Goal: Task Accomplishment & Management: Manage account settings

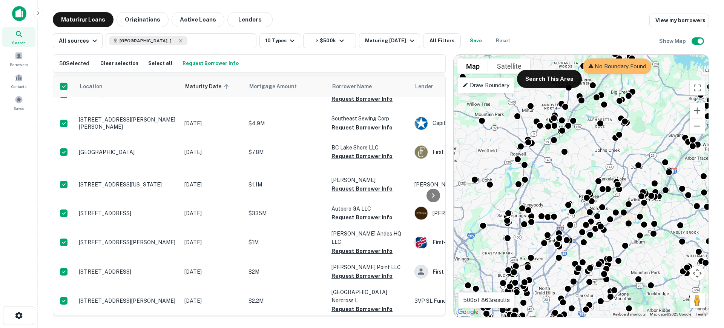
scroll to position [537, 0]
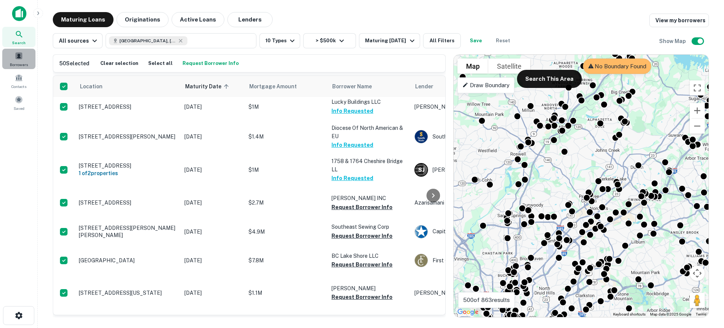
click at [12, 55] on div "Borrowers" at bounding box center [18, 59] width 33 height 20
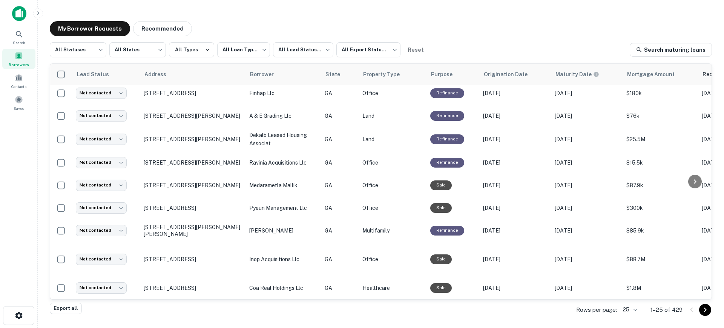
scroll to position [394, 0]
click at [705, 309] on icon "Go to next page" at bounding box center [705, 309] width 9 height 9
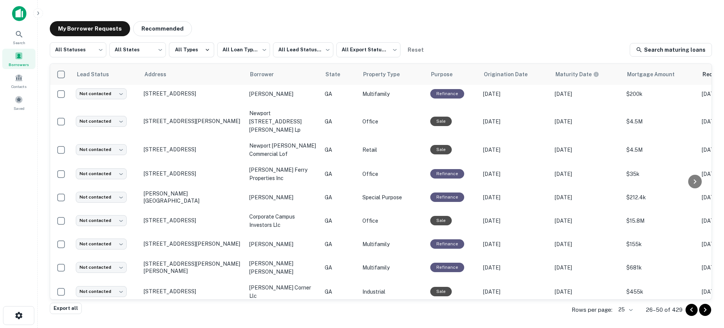
scroll to position [391, 0]
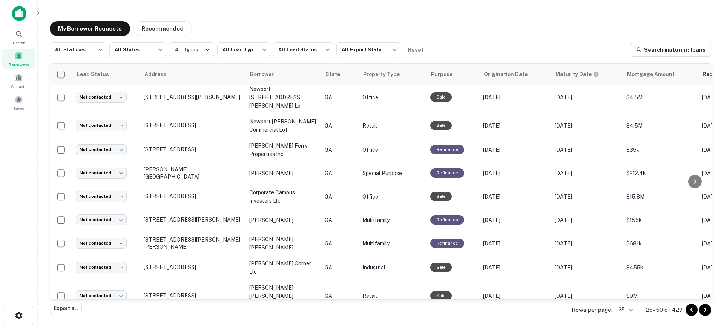
click at [706, 307] on icon "Go to next page" at bounding box center [705, 309] width 9 height 9
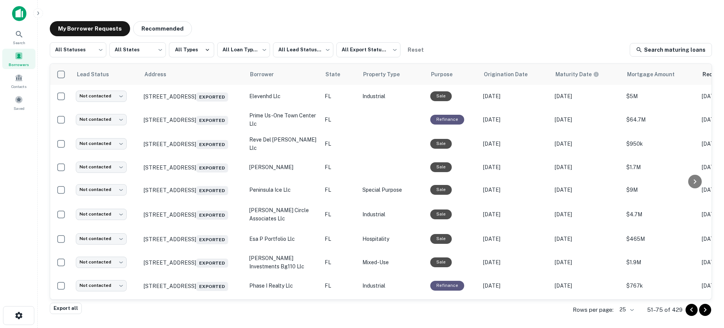
click at [688, 309] on icon "Go to previous page" at bounding box center [691, 309] width 9 height 9
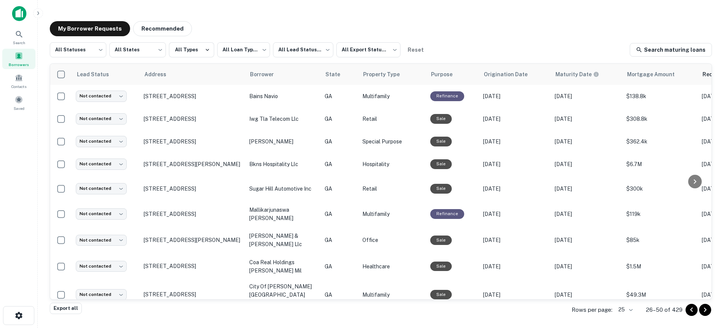
click at [689, 304] on button "Go to previous page" at bounding box center [692, 310] width 12 height 12
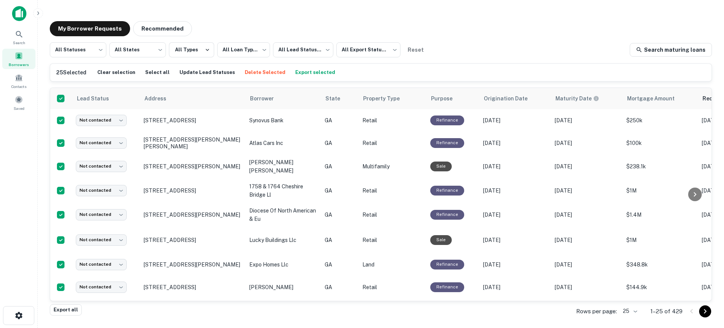
click at [706, 310] on icon "Go to next page" at bounding box center [705, 311] width 3 height 5
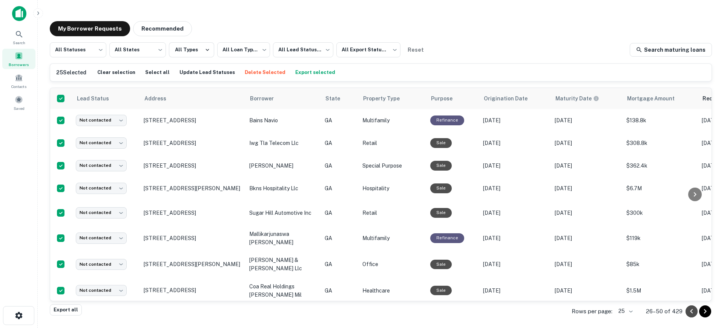
click at [690, 311] on icon "Go to previous page" at bounding box center [691, 311] width 9 height 9
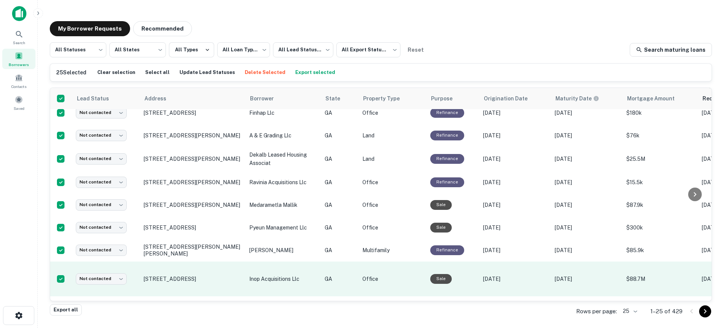
scroll to position [416, 0]
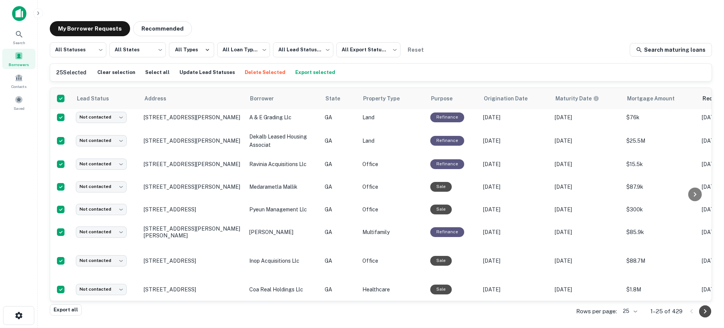
click at [707, 310] on icon "Go to next page" at bounding box center [705, 311] width 9 height 9
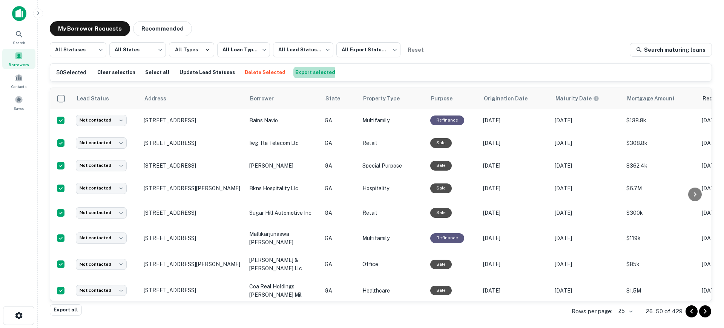
click at [296, 72] on button "Export selected" at bounding box center [315, 72] width 44 height 11
